Goal: Find specific page/section: Find specific page/section

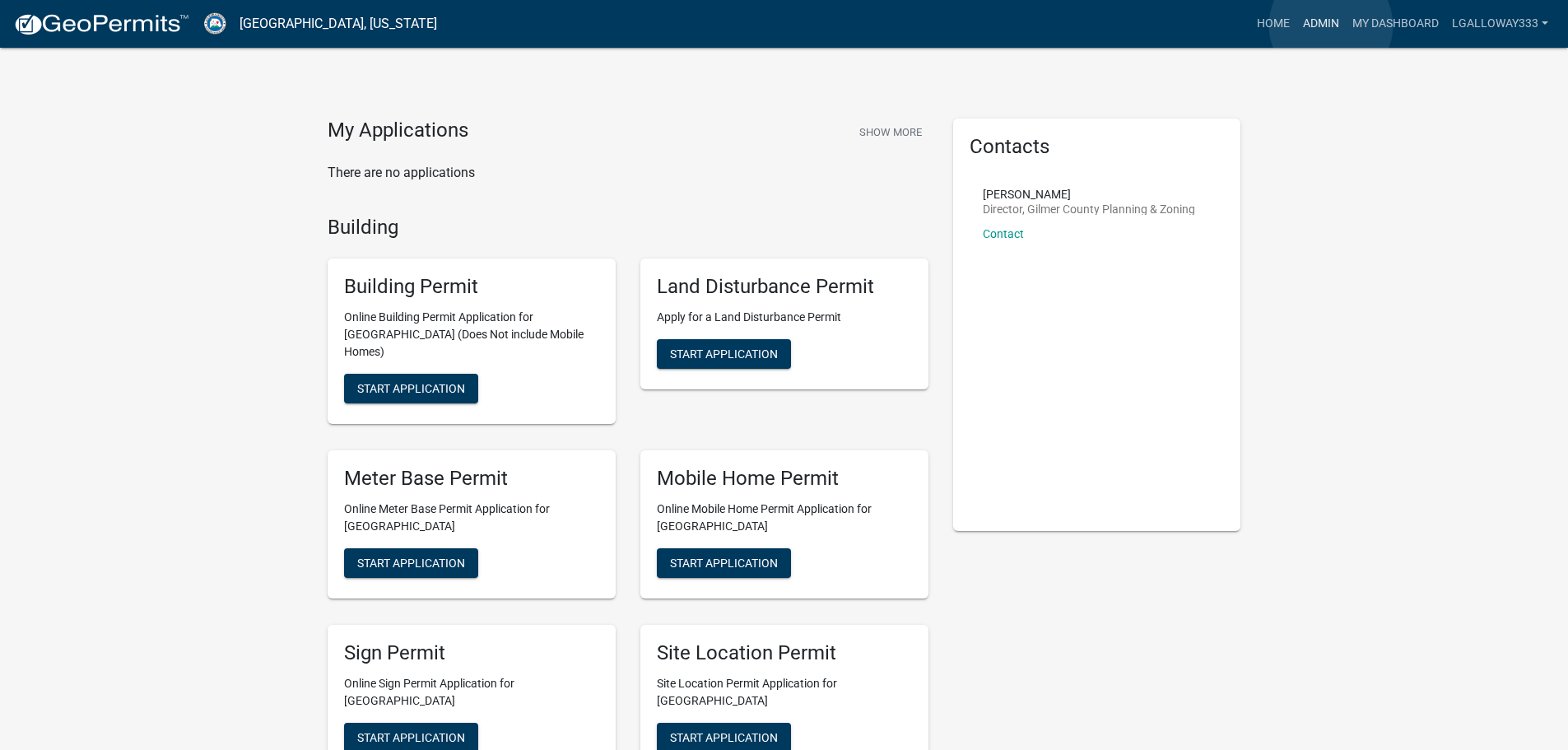
click at [1331, 25] on link "Admin" at bounding box center [1320, 23] width 50 height 32
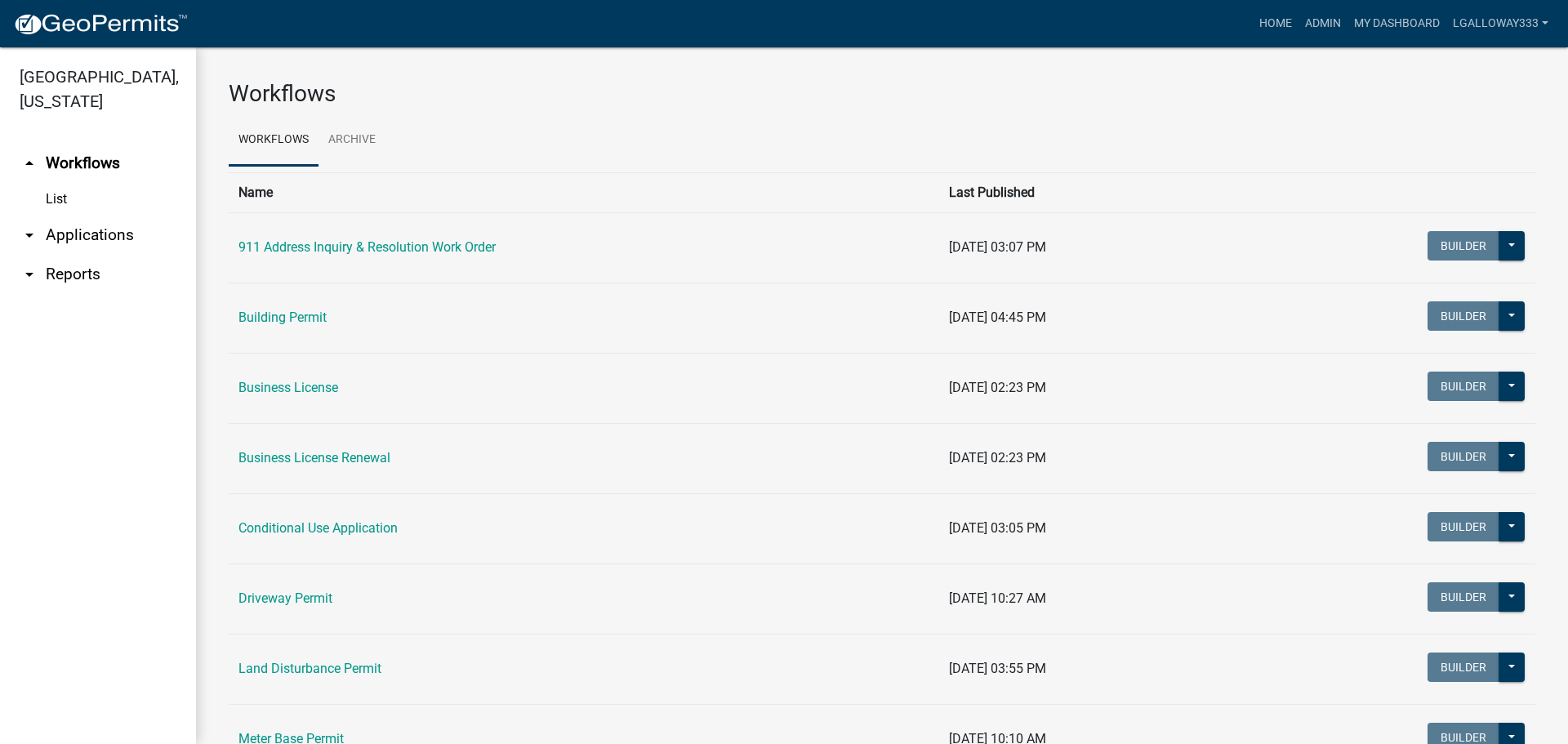
click at [67, 225] on link "arrow_drop_down Applications" at bounding box center [98, 235] width 196 height 39
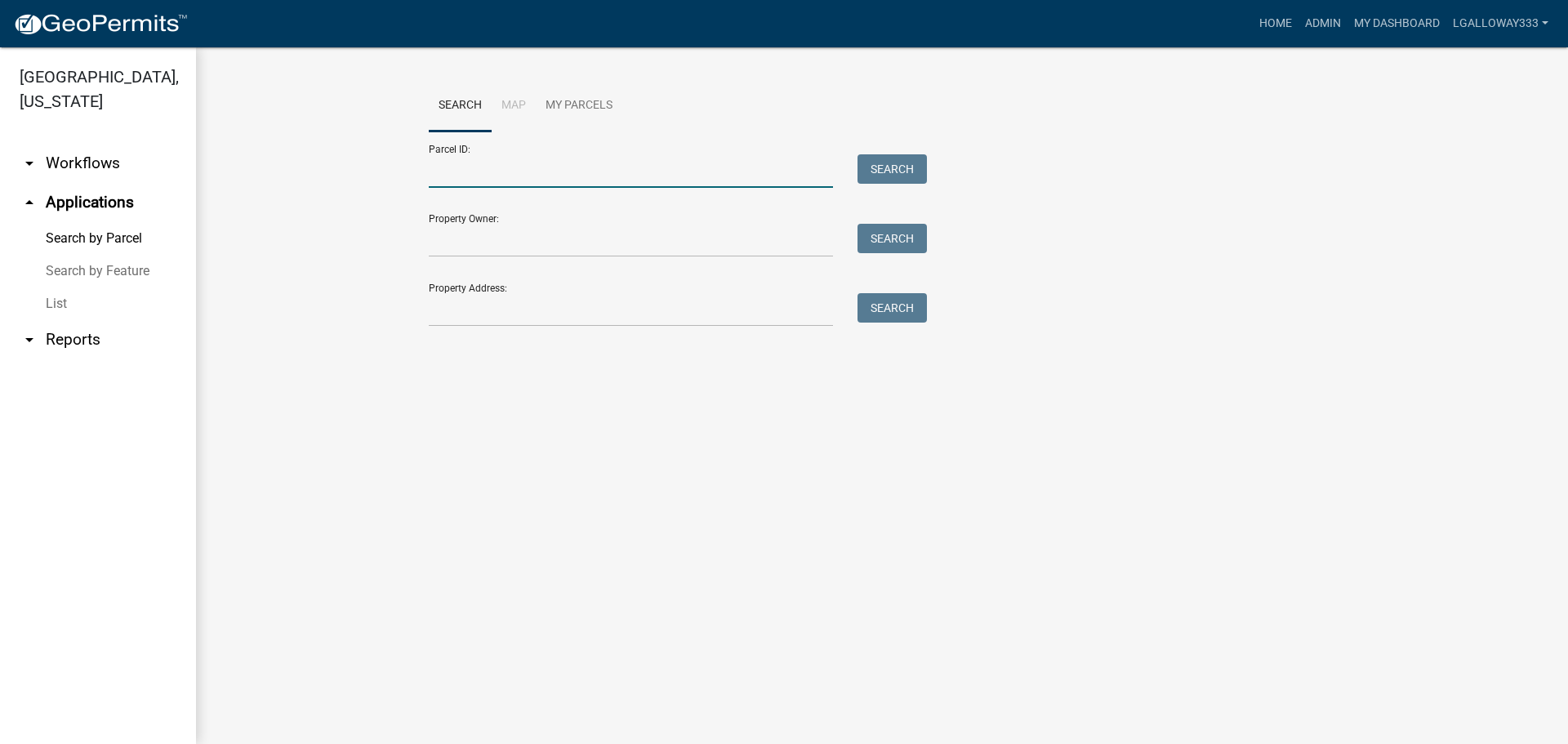
click at [501, 163] on input "Parcel ID:" at bounding box center [630, 170] width 404 height 33
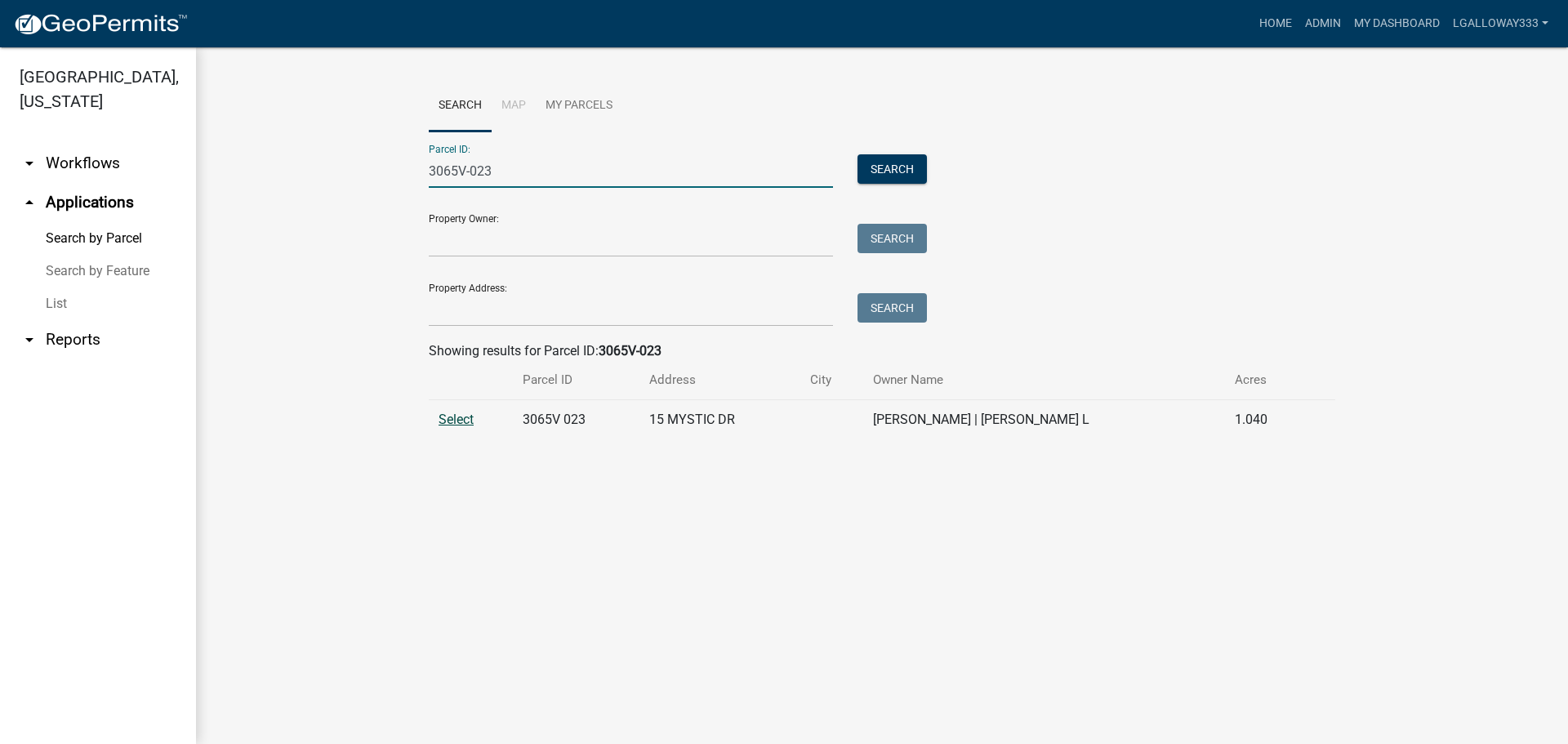
type input "3065V-023"
click at [454, 422] on span "Select" at bounding box center [455, 419] width 35 height 15
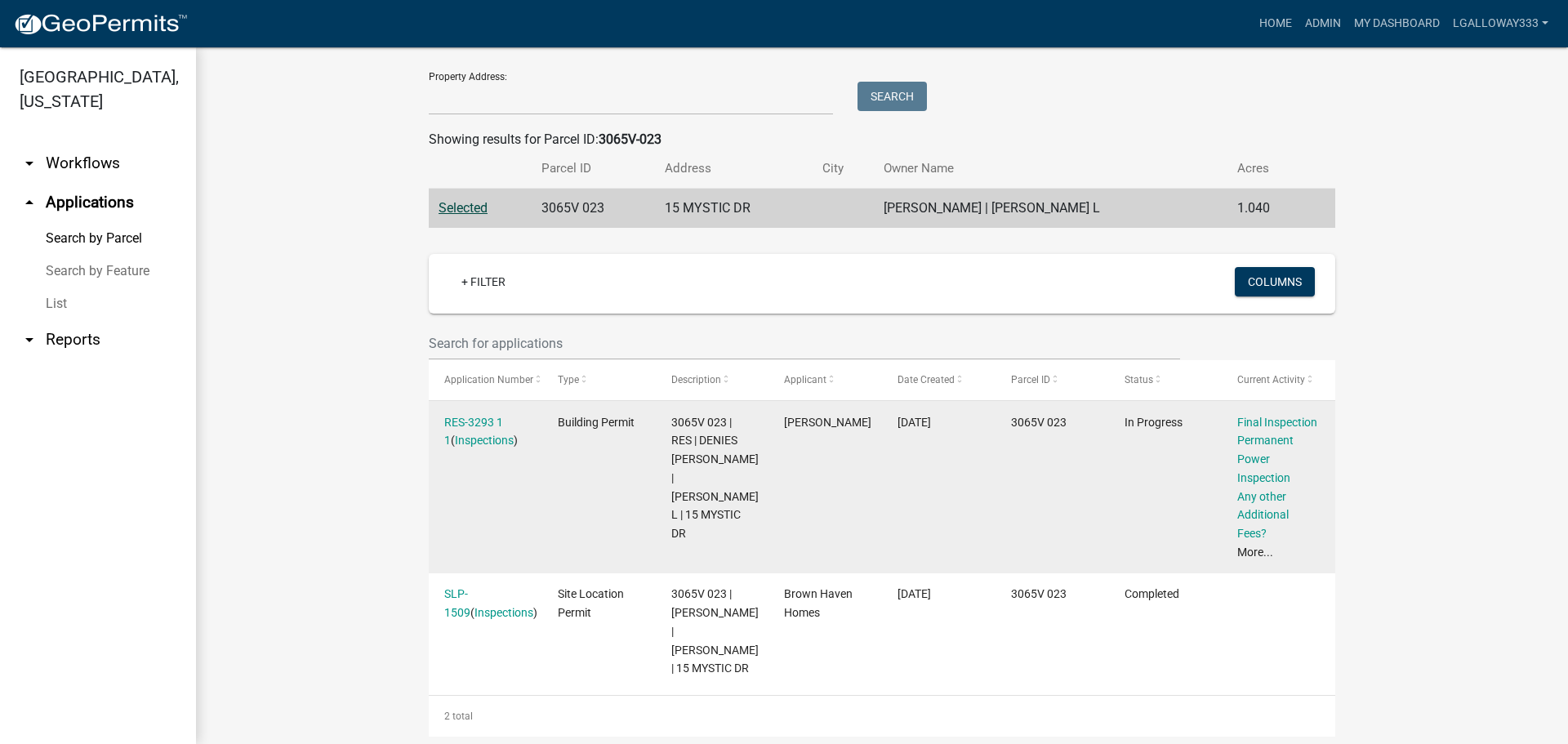
scroll to position [255, 0]
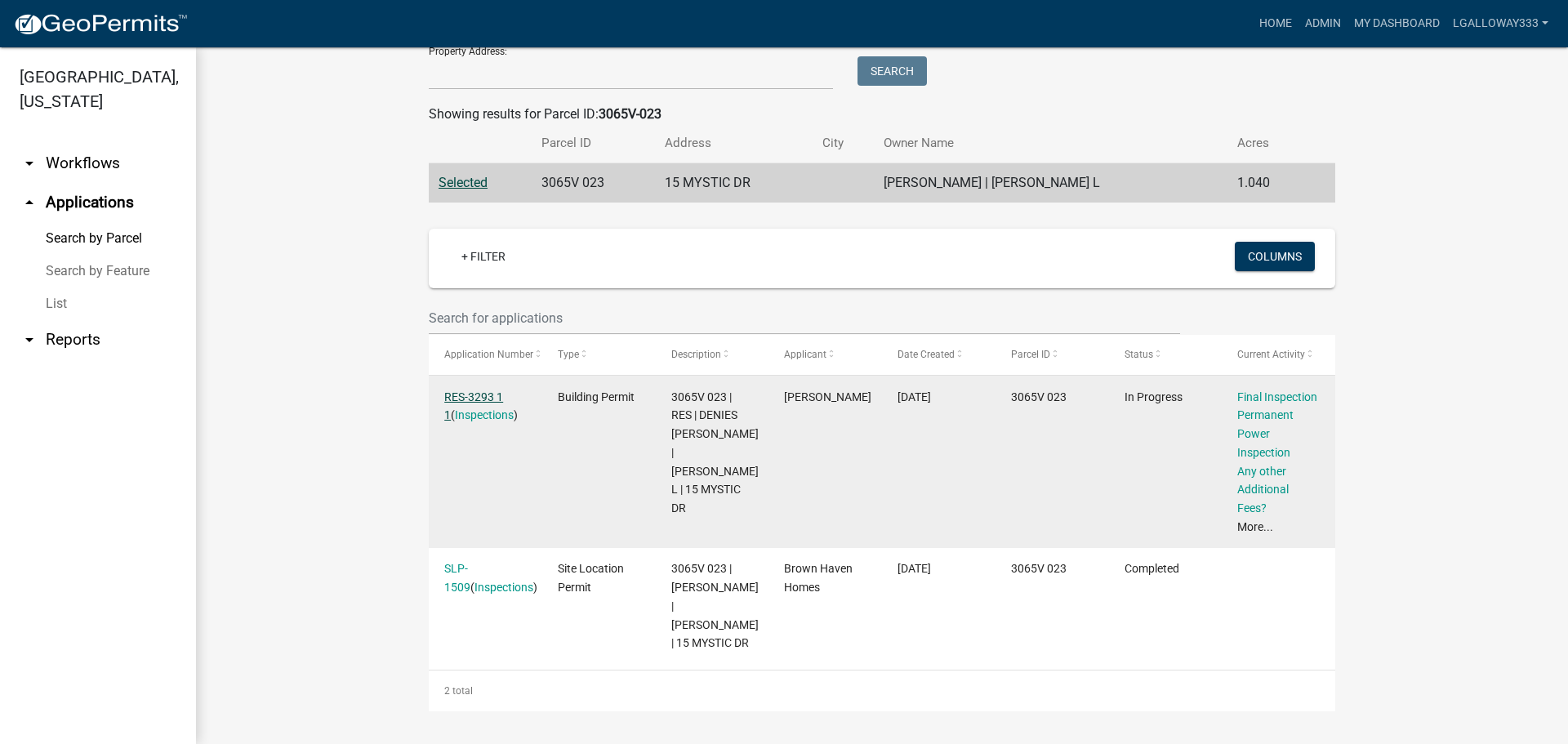
click at [481, 390] on link "RES-3293 1 1" at bounding box center [473, 406] width 59 height 32
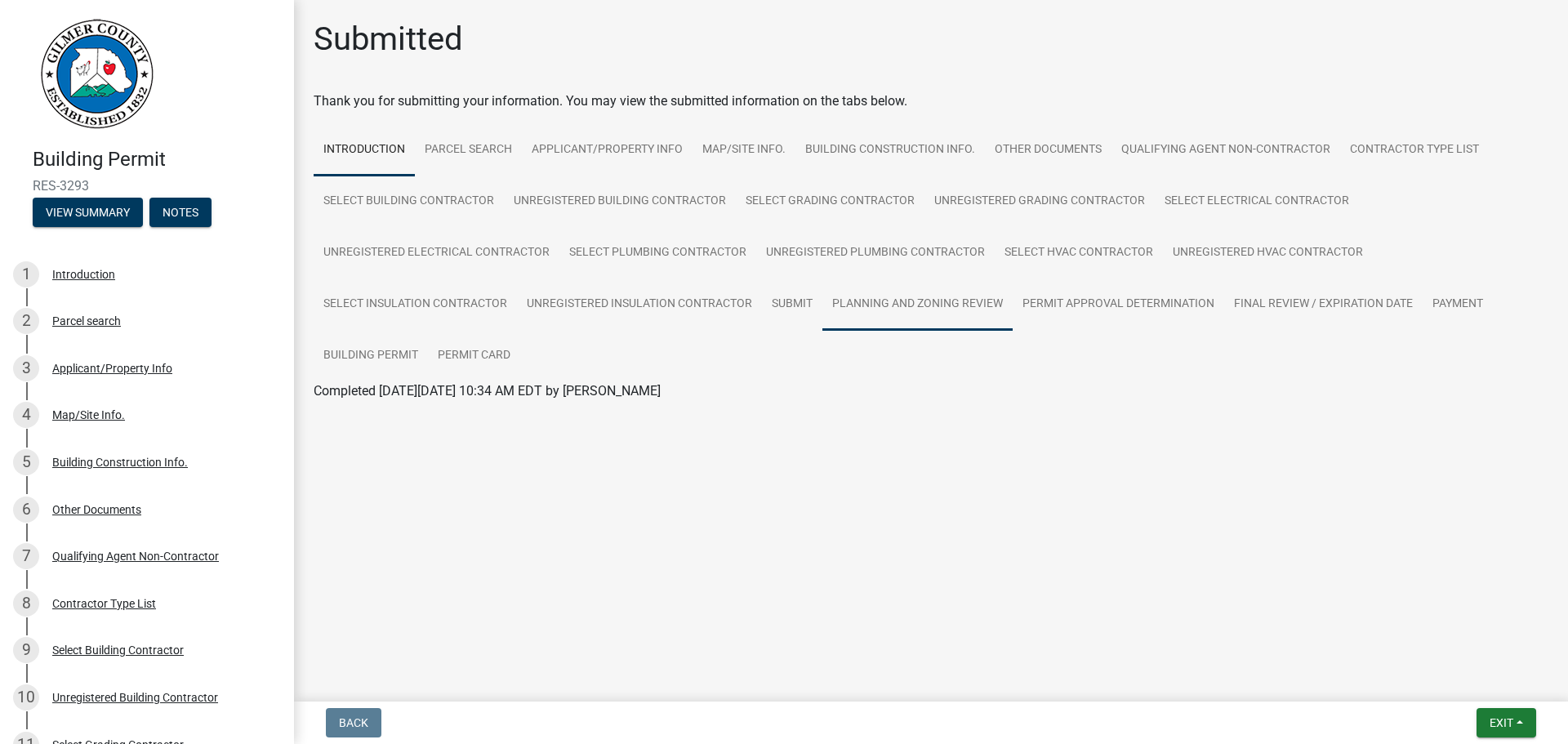
click at [879, 304] on link "Planning and Zoning Review" at bounding box center [917, 305] width 190 height 52
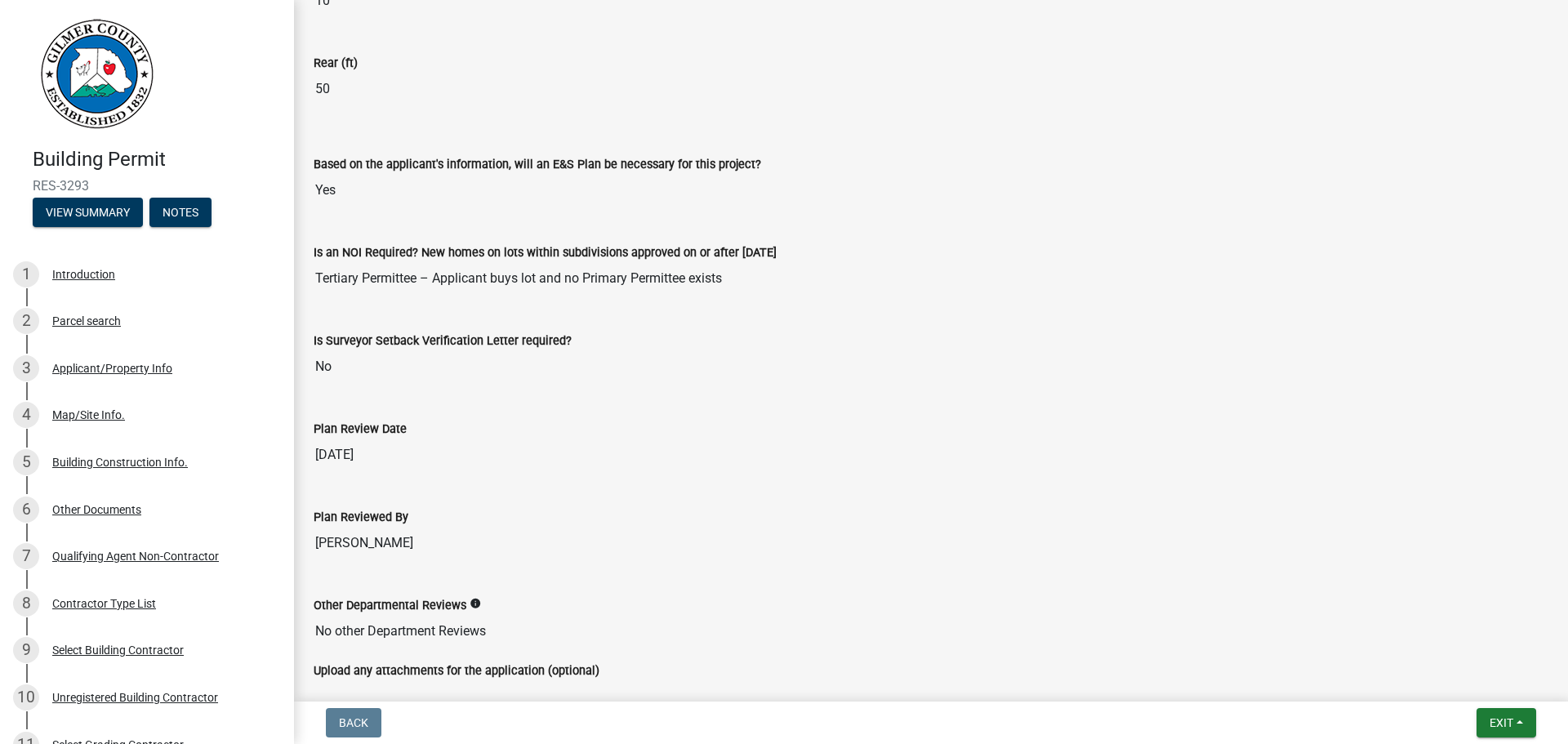
scroll to position [3564, 0]
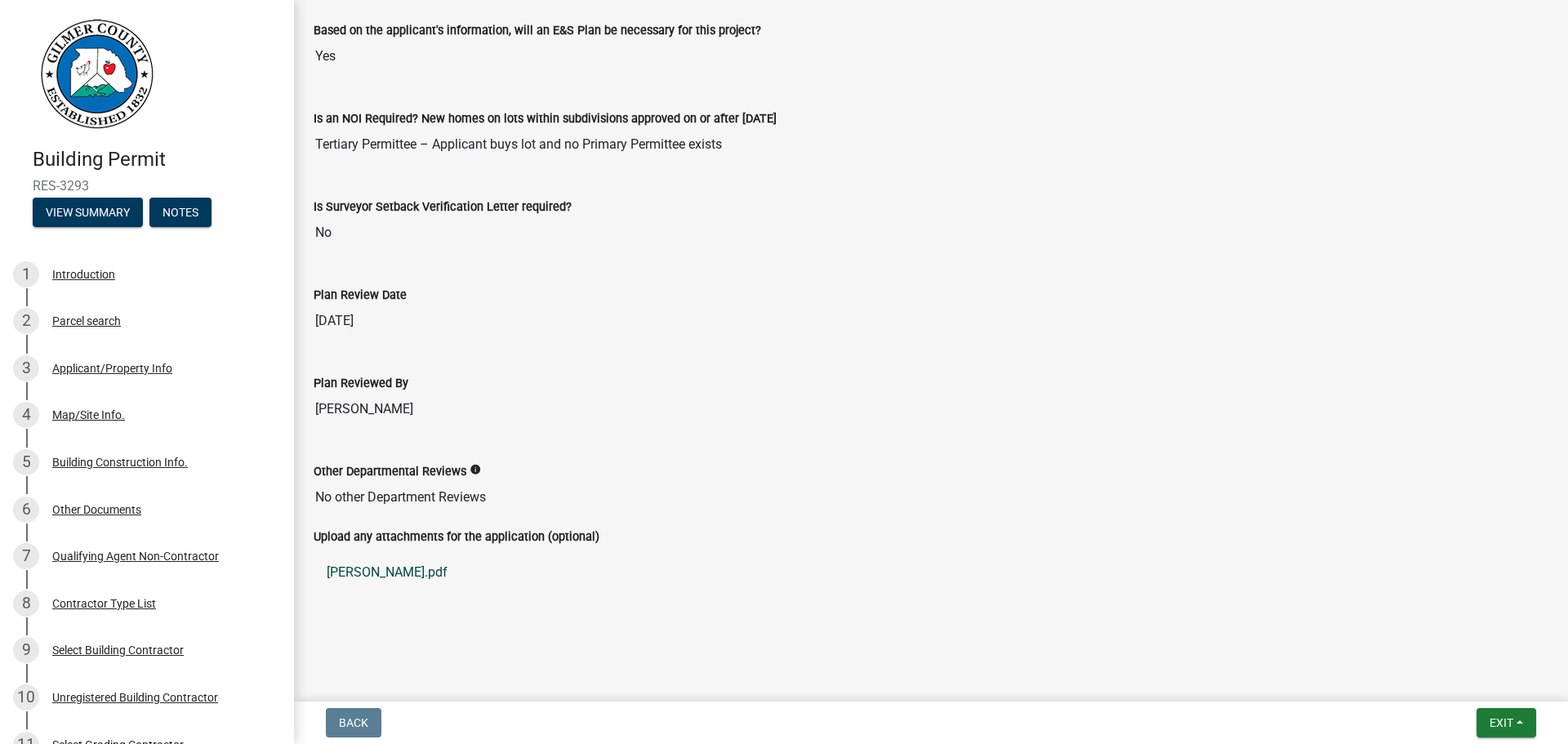
click at [370, 570] on link "[PERSON_NAME].pdf" at bounding box center [931, 573] width 1234 height 39
